Goal: Book appointment/travel/reservation

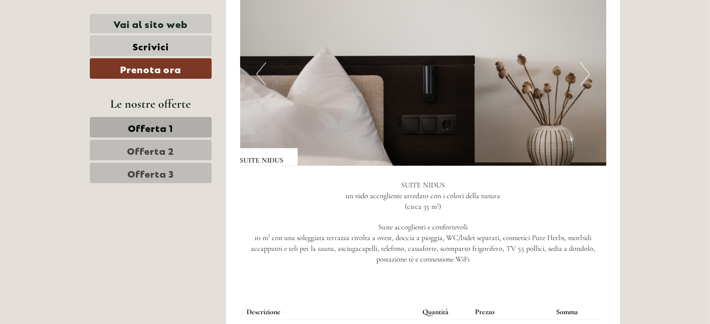
scroll to position [661, 0]
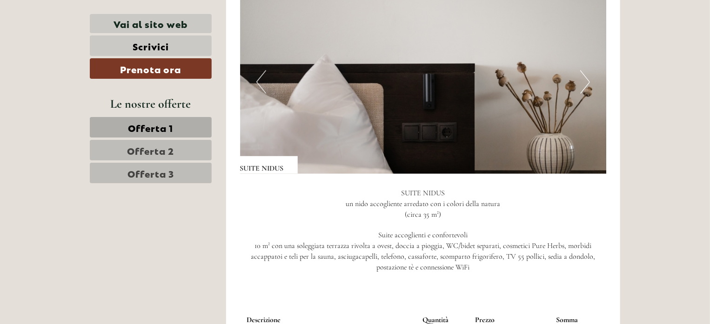
click at [588, 83] on button "Next" at bounding box center [586, 81] width 10 height 23
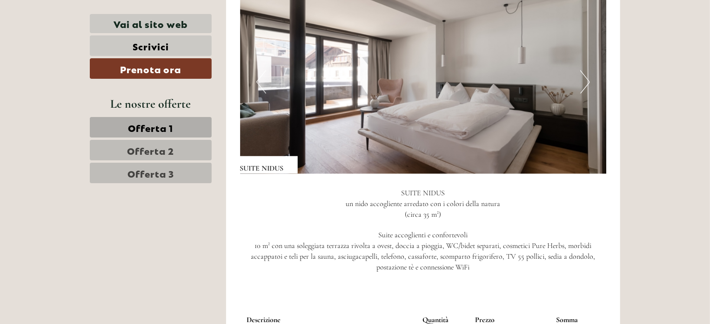
click at [588, 83] on button "Next" at bounding box center [586, 81] width 10 height 23
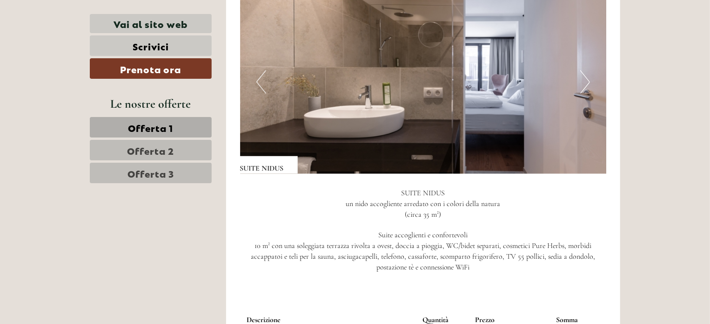
click at [588, 83] on button "Next" at bounding box center [586, 81] width 10 height 23
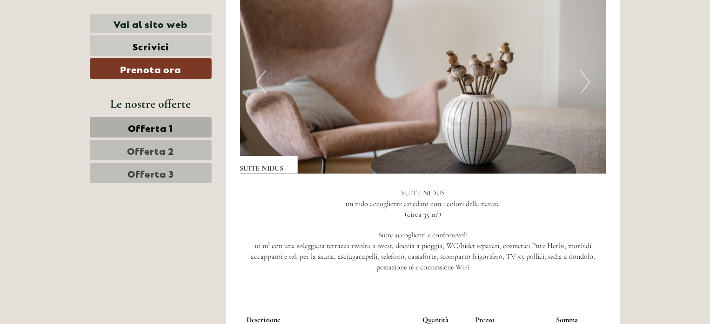
click at [588, 83] on button "Next" at bounding box center [586, 81] width 10 height 23
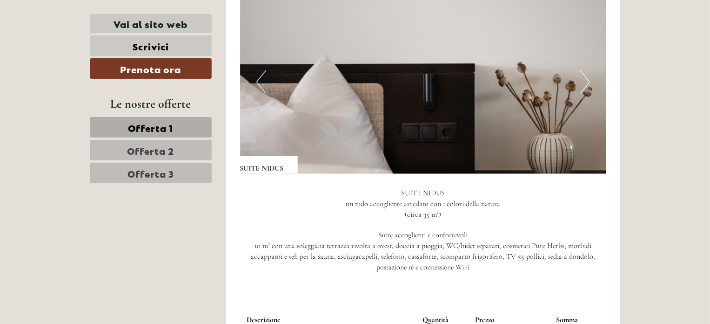
click at [588, 83] on button "Next" at bounding box center [586, 81] width 10 height 23
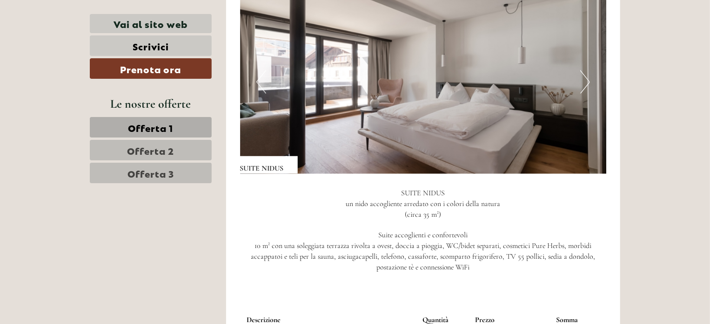
click at [588, 83] on button "Next" at bounding box center [586, 81] width 10 height 23
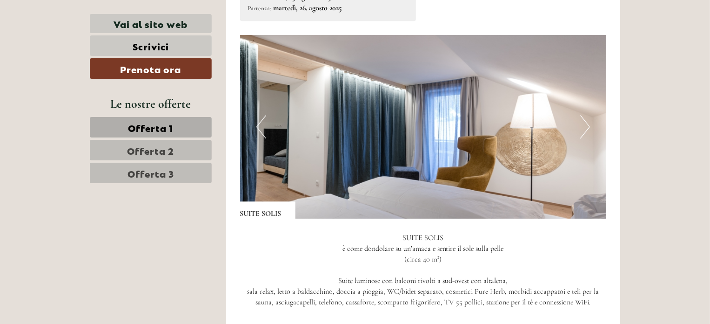
scroll to position [1294, 0]
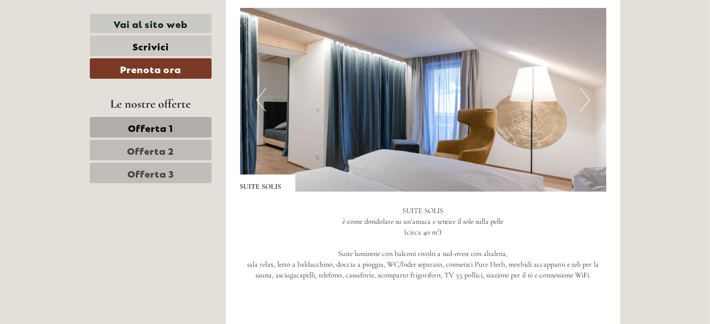
click at [584, 104] on button "Next" at bounding box center [586, 99] width 10 height 23
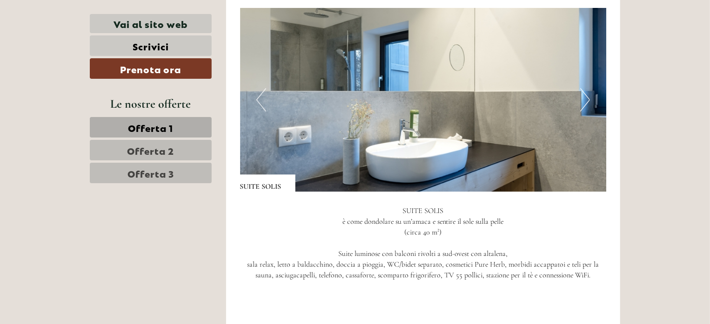
click at [584, 104] on button "Next" at bounding box center [586, 99] width 10 height 23
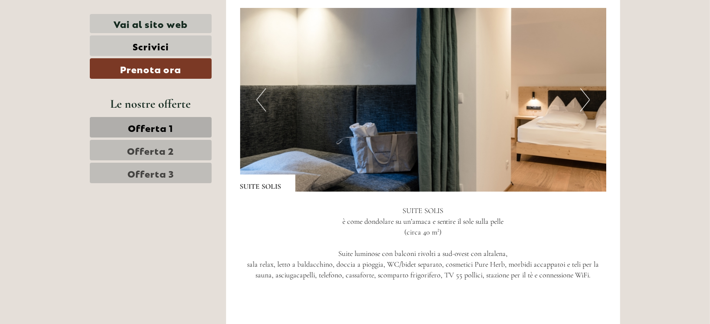
scroll to position [0, 0]
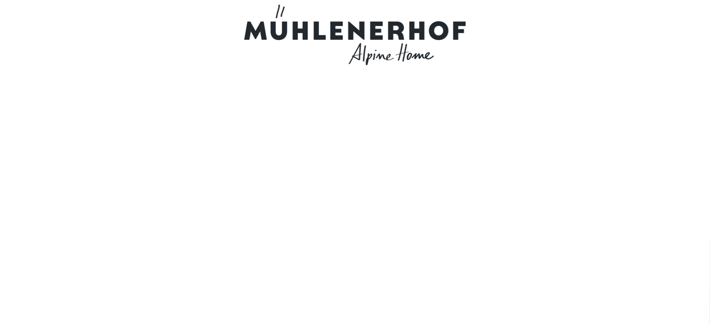
drag, startPoint x: 473, startPoint y: 29, endPoint x: 288, endPoint y: 40, distance: 185.1
click at [288, 40] on div at bounding box center [355, 35] width 521 height 61
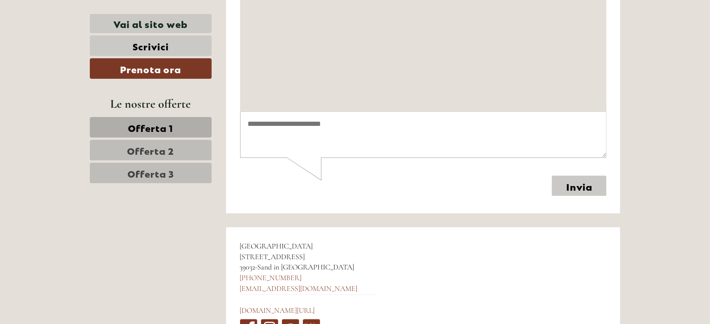
scroll to position [4496, 0]
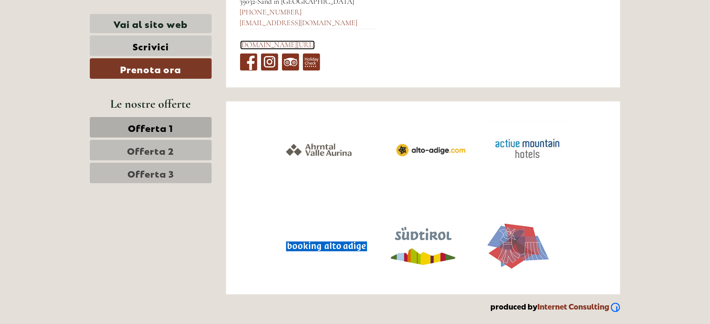
click at [288, 41] on link "[DOMAIN_NAME][URL]" at bounding box center [277, 44] width 75 height 9
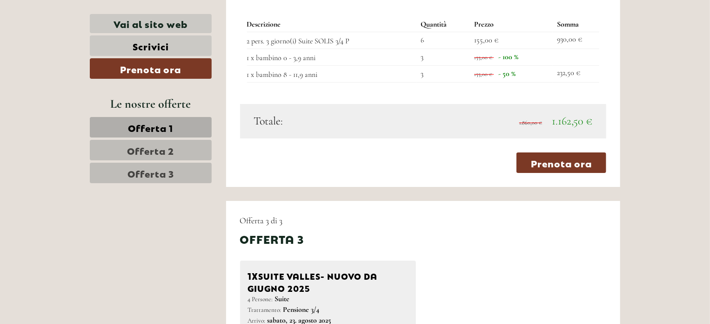
scroll to position [1590, 0]
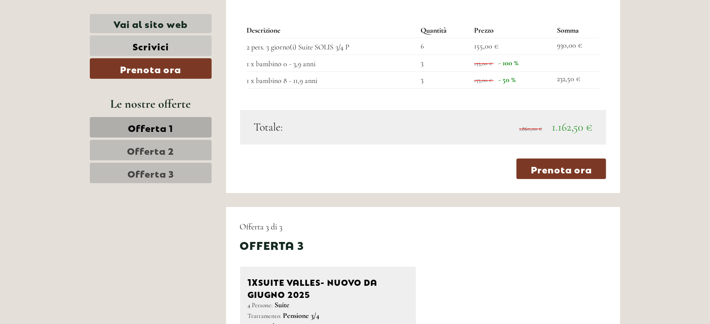
click at [571, 243] on div "Offerta 3" at bounding box center [423, 245] width 367 height 16
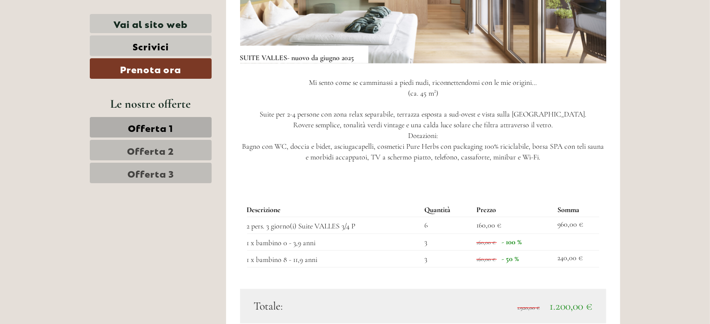
scroll to position [2111, 0]
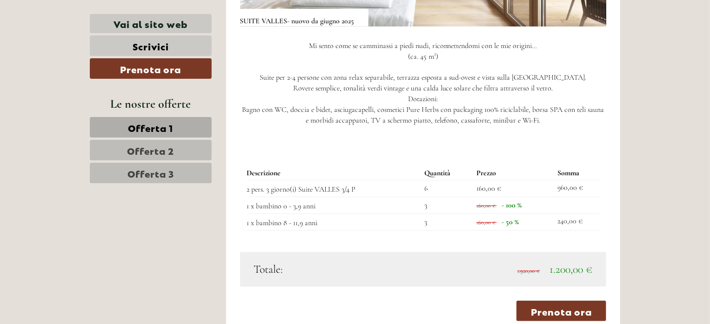
click at [616, 217] on div "Offerta 3 di 3 Offerta 3 1x SUITE [PERSON_NAME]- nuovo da [DATE] 4 Persone: Sui…" at bounding box center [423, 10] width 395 height 649
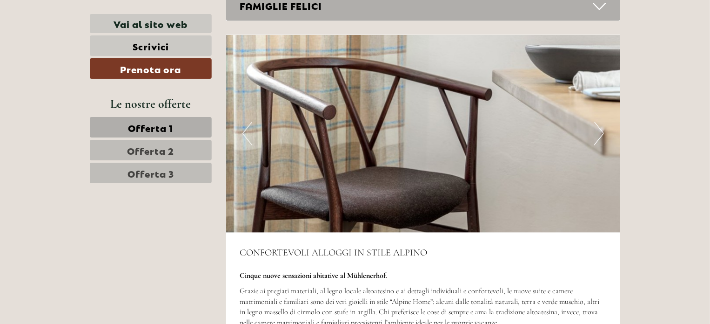
scroll to position [2508, 0]
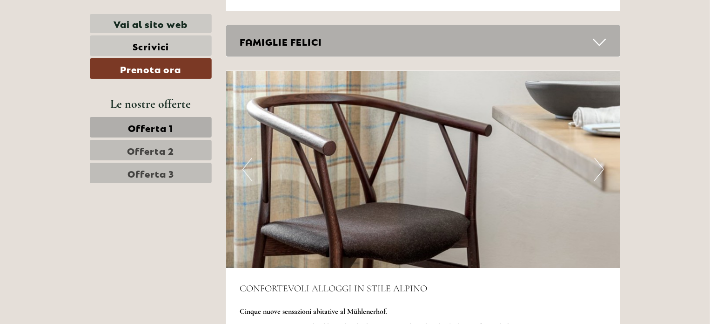
click at [598, 40] on icon at bounding box center [600, 42] width 14 height 16
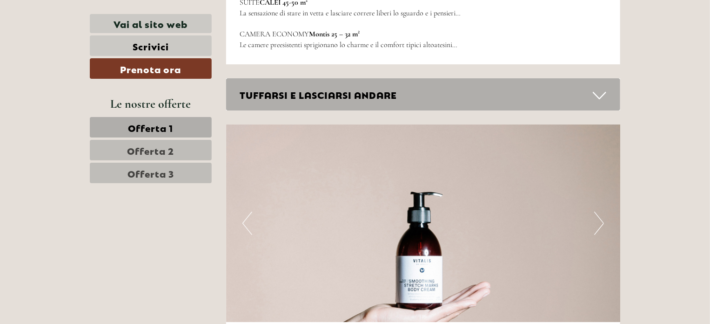
scroll to position [3489, 0]
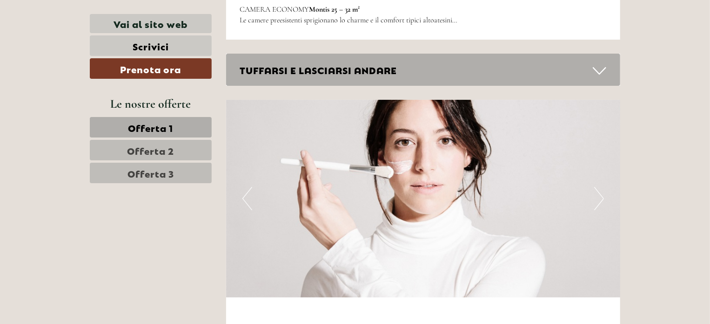
click at [599, 63] on icon at bounding box center [600, 71] width 14 height 16
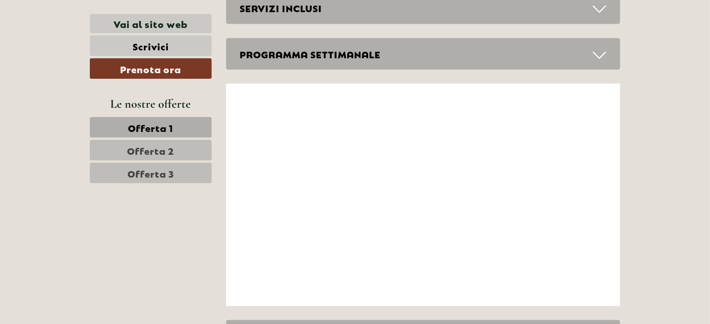
scroll to position [4447, 0]
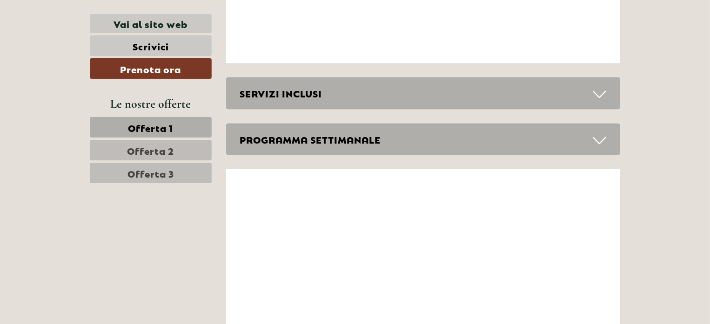
click at [599, 86] on icon at bounding box center [600, 94] width 14 height 16
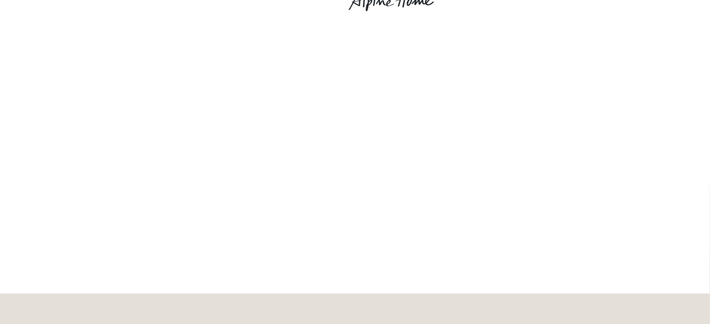
scroll to position [56, 0]
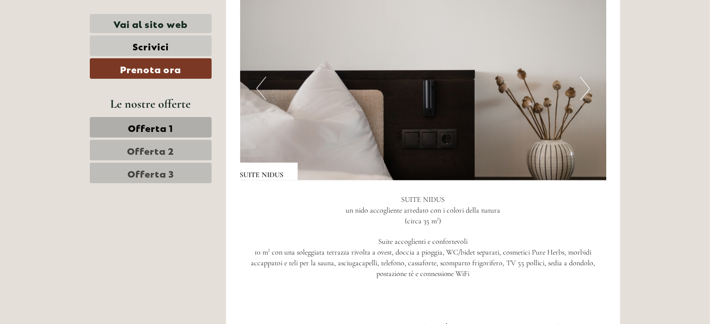
scroll to position [637, 0]
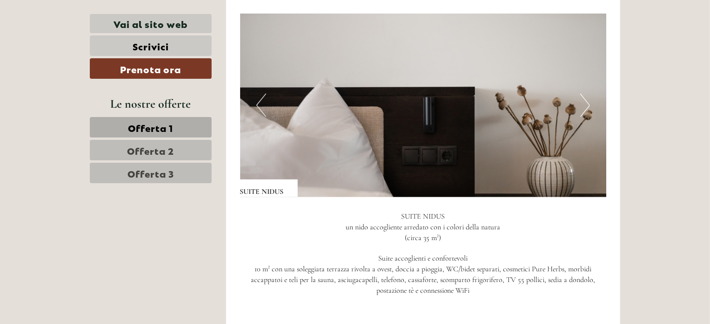
click at [586, 100] on button "Next" at bounding box center [586, 105] width 10 height 23
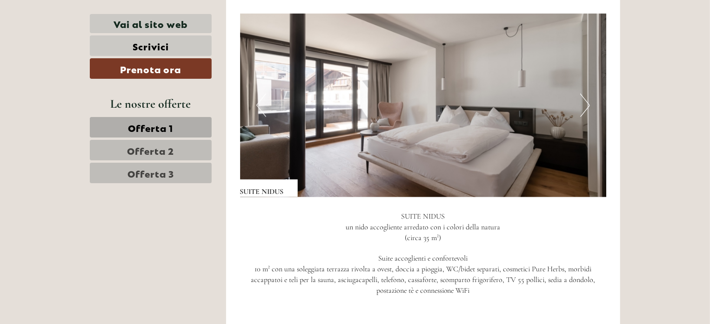
click at [586, 100] on button "Next" at bounding box center [586, 105] width 10 height 23
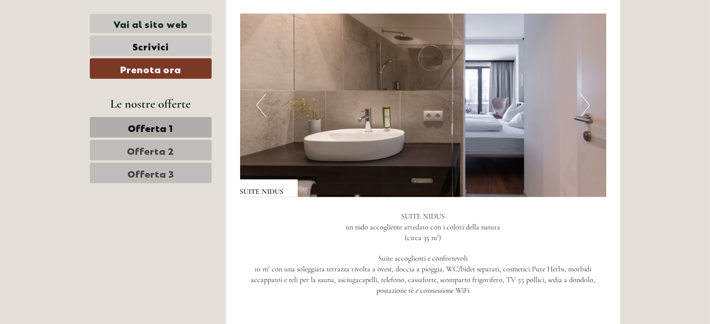
click at [586, 100] on button "Next" at bounding box center [586, 105] width 10 height 23
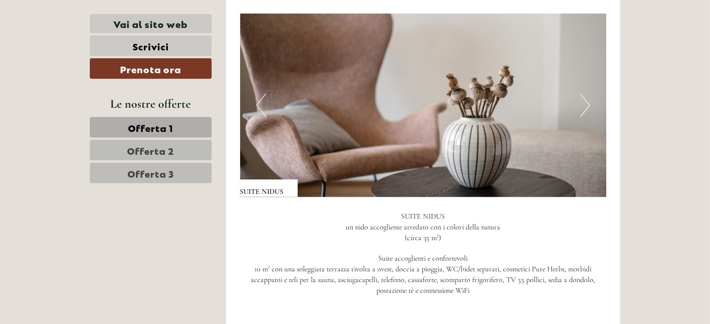
click at [586, 100] on button "Next" at bounding box center [586, 105] width 10 height 23
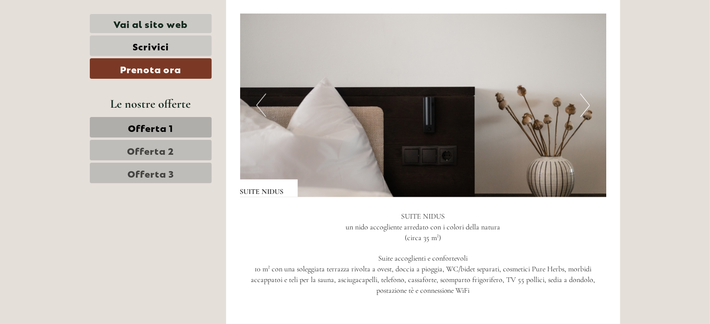
click at [586, 100] on button "Next" at bounding box center [586, 105] width 10 height 23
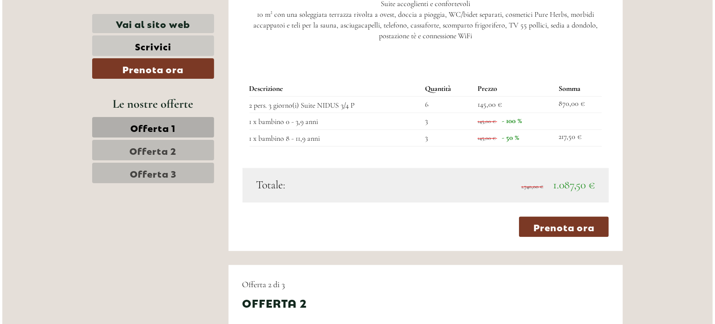
scroll to position [898, 0]
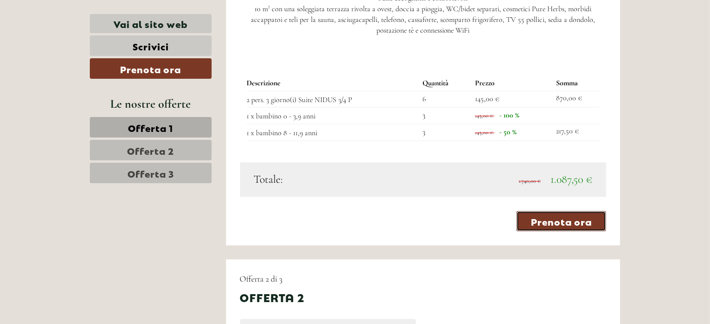
click at [568, 220] on link "Prenota ora" at bounding box center [562, 220] width 90 height 20
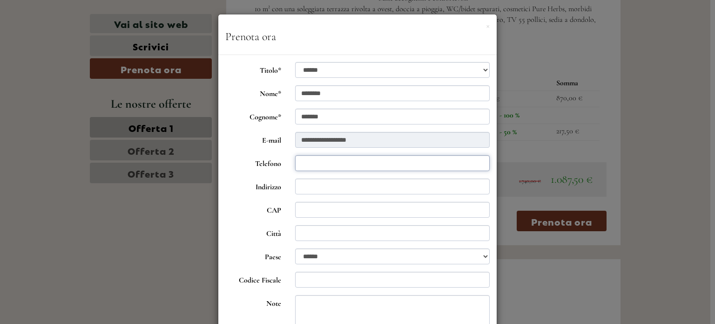
click at [300, 167] on input "Telefono" at bounding box center [392, 163] width 195 height 16
type input "**********"
click at [492, 264] on div "**********" at bounding box center [357, 244] width 278 height 379
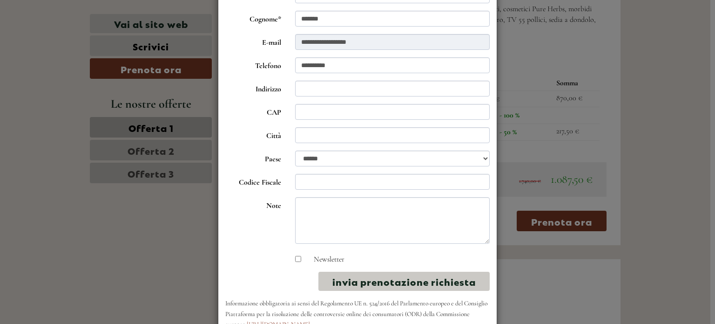
scroll to position [124, 0]
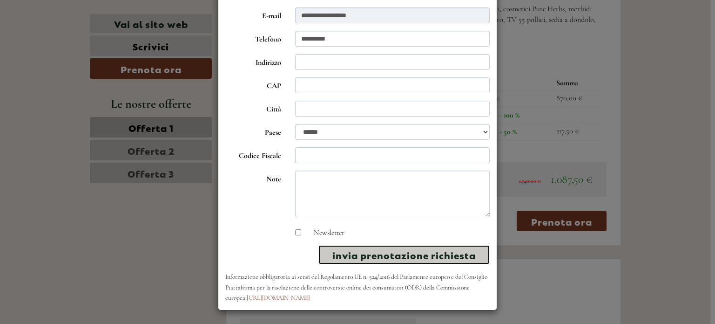
click at [458, 251] on button "invia prenotazione richiesta" at bounding box center [403, 254] width 171 height 19
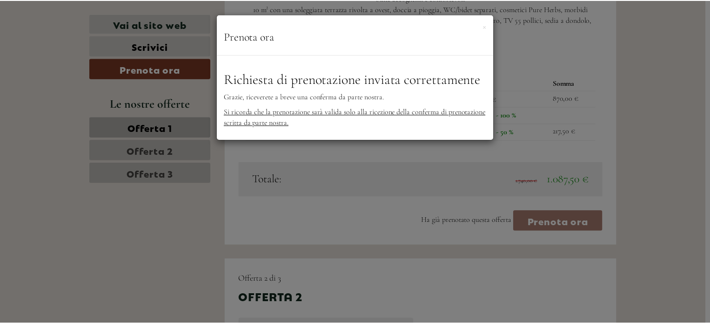
scroll to position [0, 0]
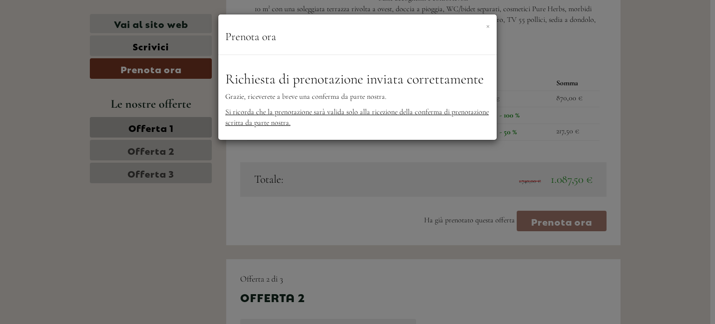
click at [489, 25] on button "×" at bounding box center [488, 25] width 4 height 10
